Goal: Transaction & Acquisition: Purchase product/service

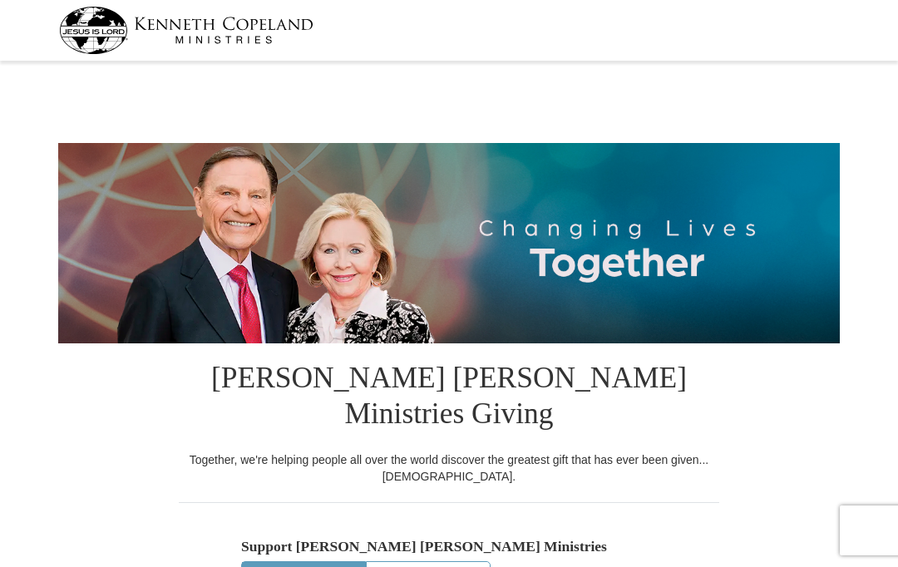
select select "SC"
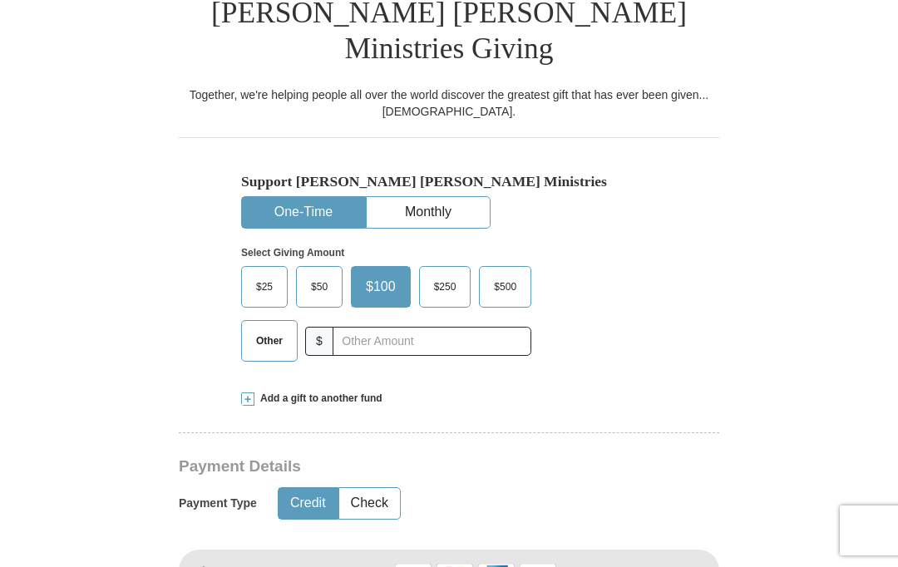
scroll to position [369, 0]
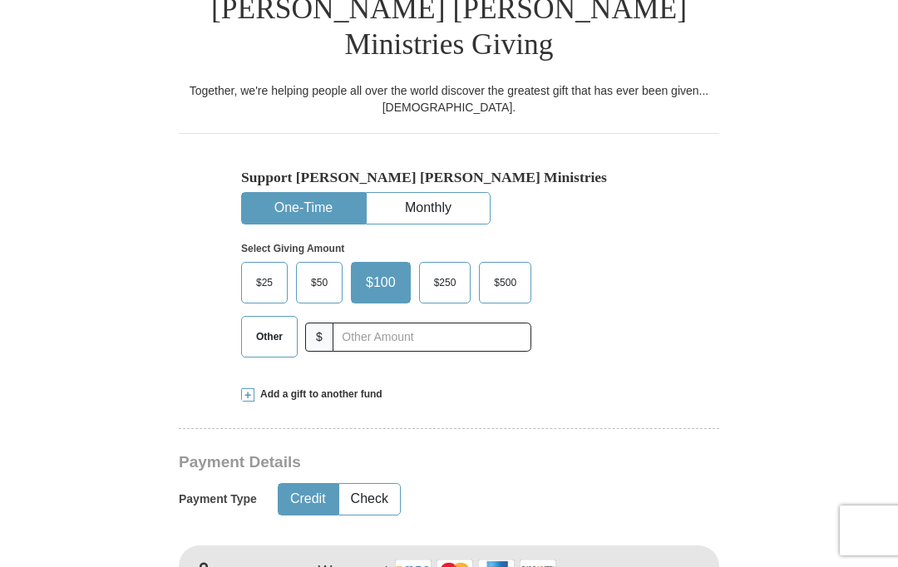
click at [264, 324] on span "Other" at bounding box center [269, 336] width 43 height 25
click at [0, 0] on input "Other" at bounding box center [0, 0] width 0 height 0
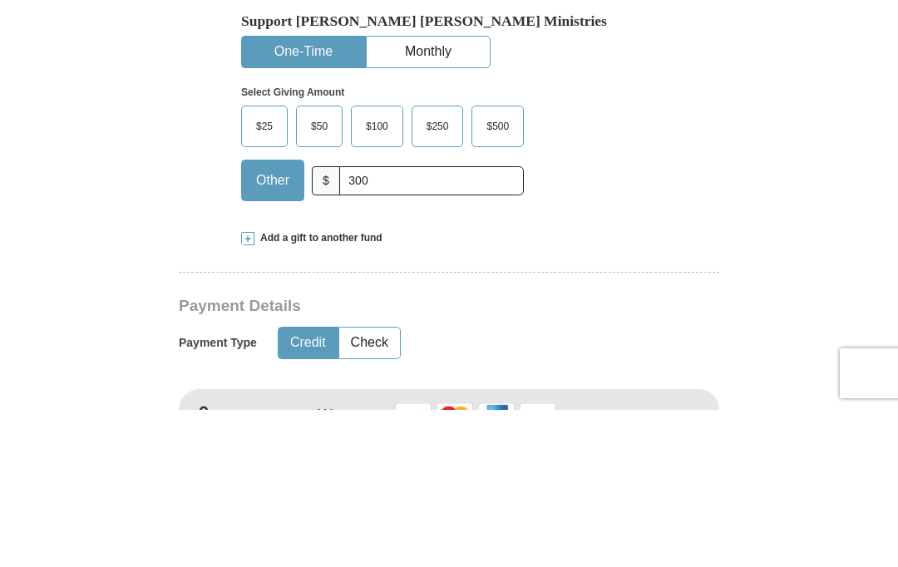
scroll to position [527, 0]
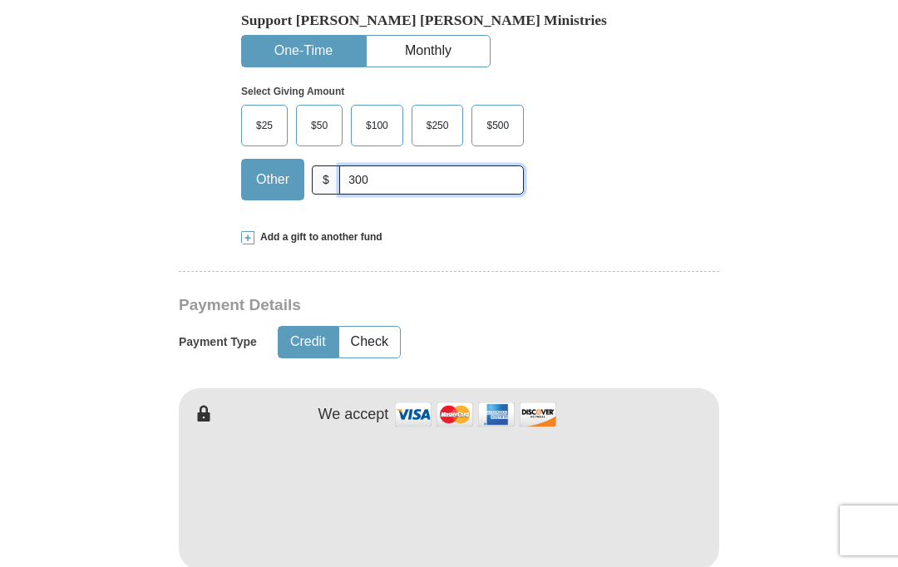
type input "300"
click at [384, 327] on button "Check" at bounding box center [369, 342] width 61 height 31
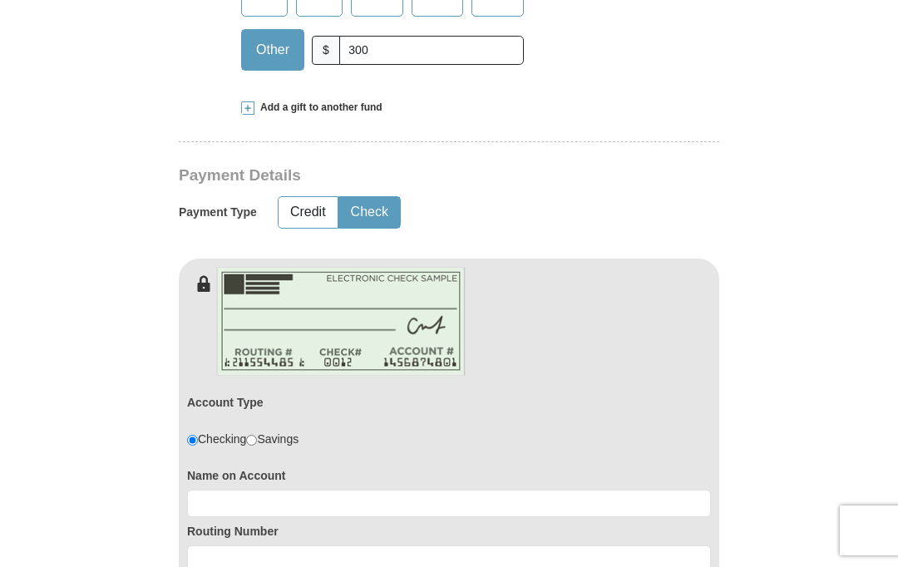
scroll to position [661, 0]
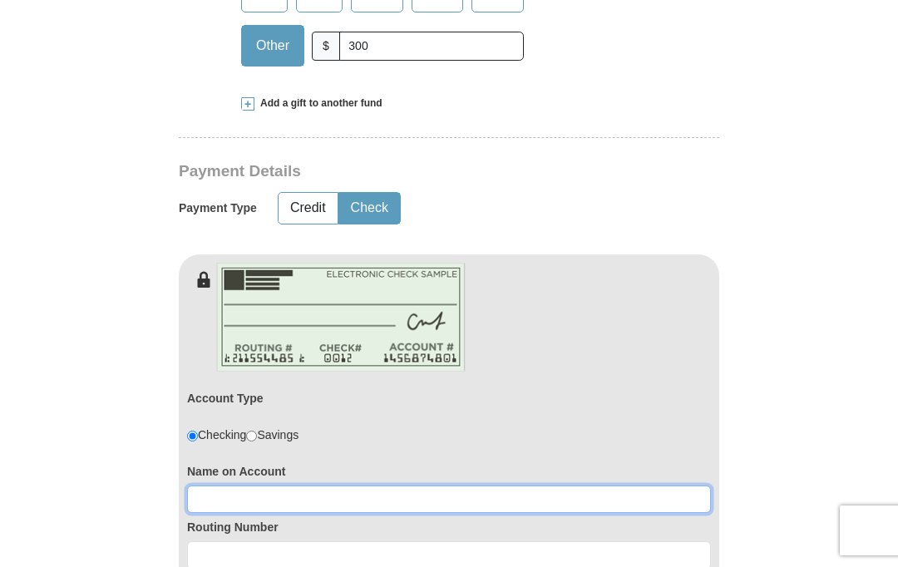
click at [299, 486] on input at bounding box center [449, 500] width 524 height 28
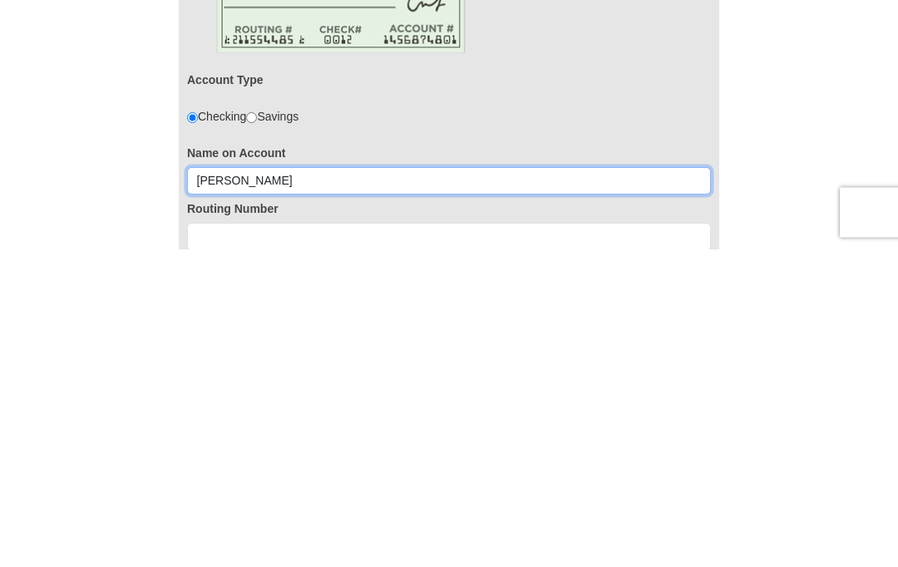
type input "[PERSON_NAME]"
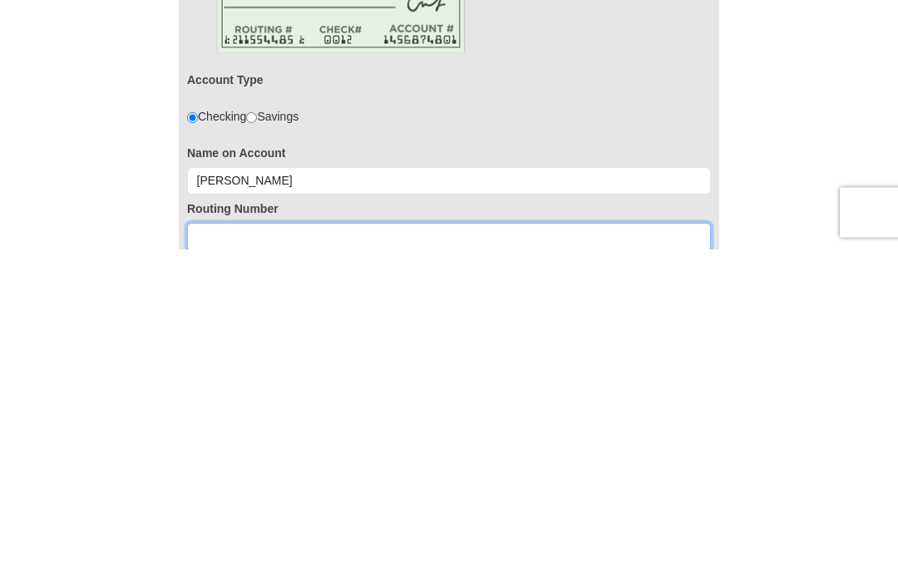
click at [438, 542] on input at bounding box center [449, 556] width 524 height 28
type input "064008637"
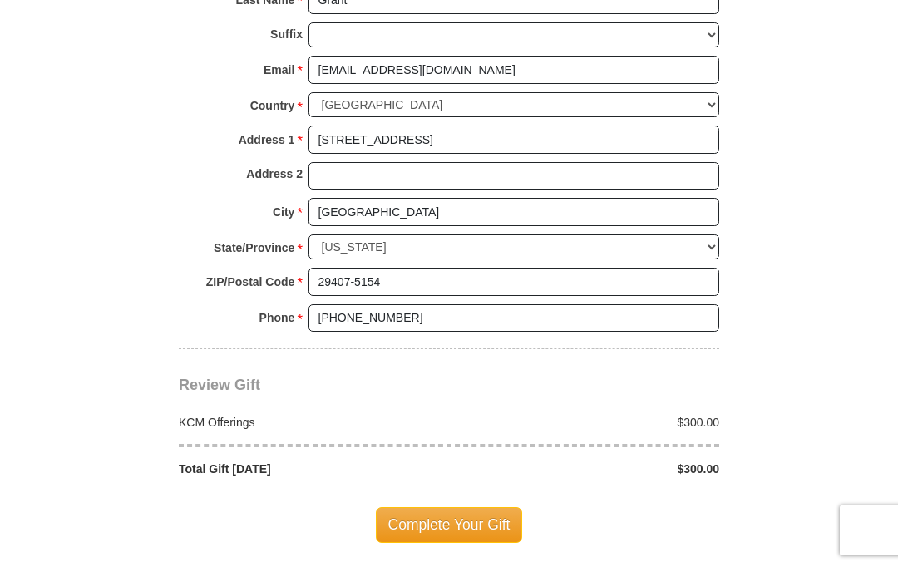
scroll to position [1441, 0]
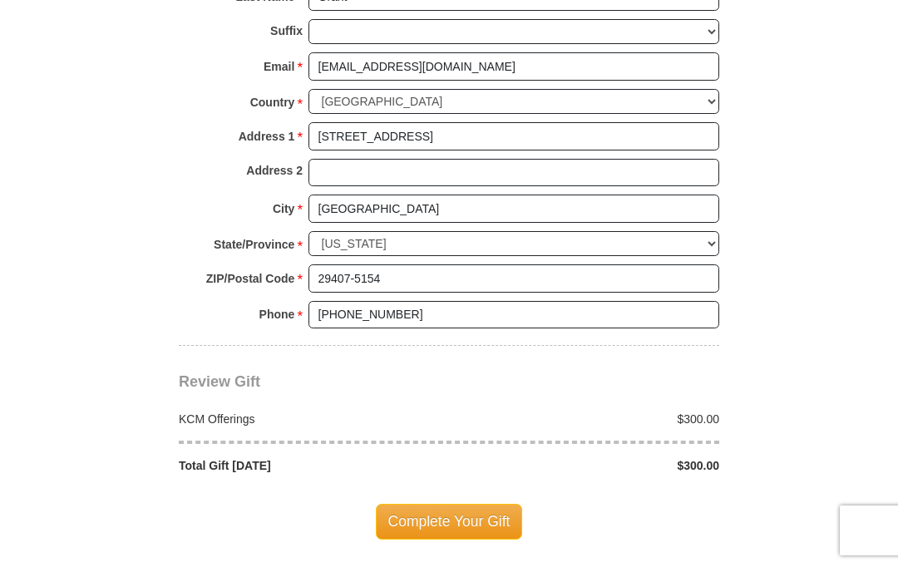
type input "2133001806"
click at [453, 504] on span "Complete Your Gift" at bounding box center [449, 521] width 147 height 35
